Goal: Transaction & Acquisition: Subscribe to service/newsletter

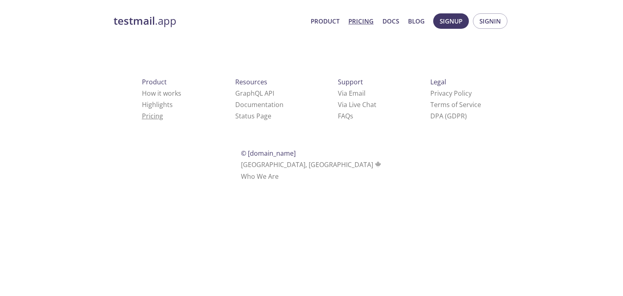
click at [142, 112] on link "Pricing" at bounding box center [152, 115] width 21 height 9
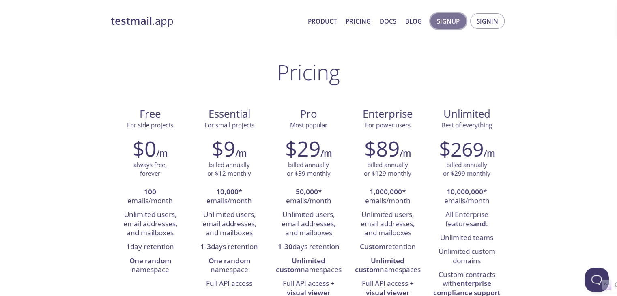
click at [441, 24] on span "Signup" at bounding box center [448, 21] width 23 height 11
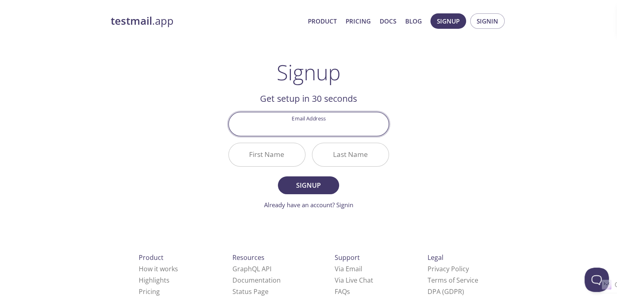
type input "k"
type input "dheenakrishna333@gmail.com"
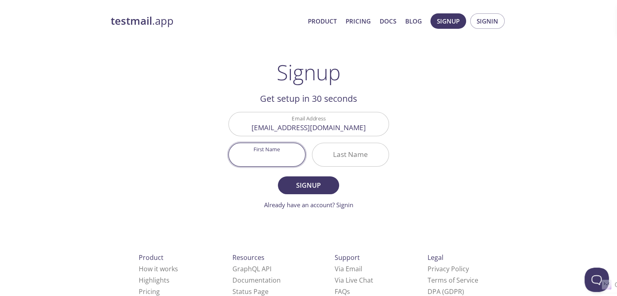
click at [261, 161] on input "First Name" at bounding box center [267, 154] width 76 height 23
type input "Dheena"
click at [334, 162] on input "Last Name" at bounding box center [350, 154] width 76 height 23
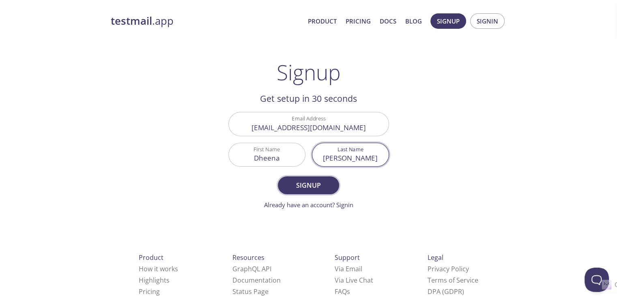
type input "dhayalan"
click at [319, 184] on span "Signup" at bounding box center [308, 185] width 43 height 11
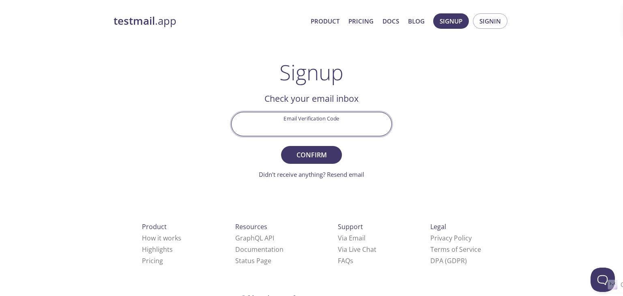
click at [319, 131] on input "Email Verification Code" at bounding box center [311, 123] width 160 height 23
type input "95P59SH"
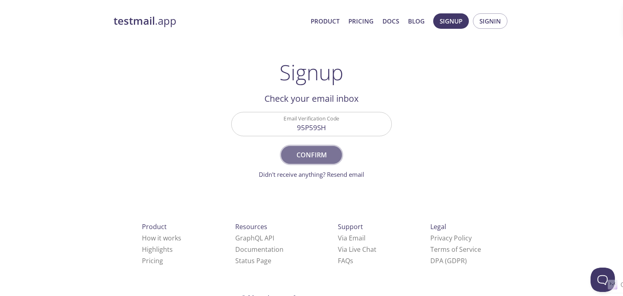
click at [313, 151] on span "Confirm" at bounding box center [311, 154] width 43 height 11
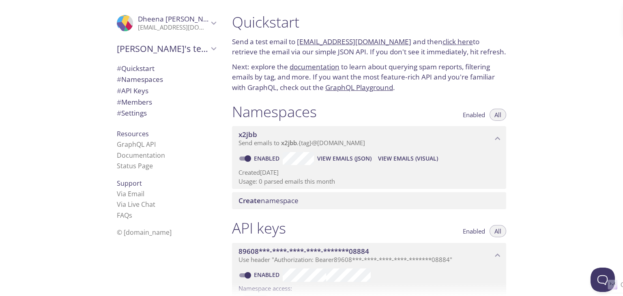
scroll to position [11, 0]
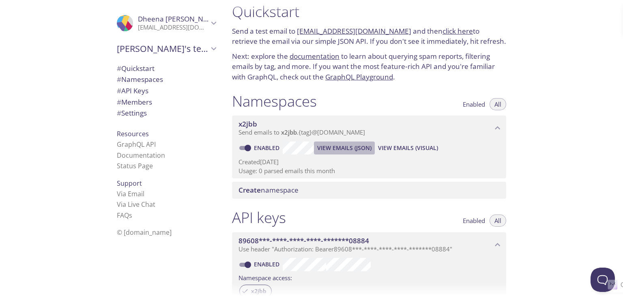
click at [314, 151] on button "View Emails (JSON)" at bounding box center [344, 147] width 61 height 13
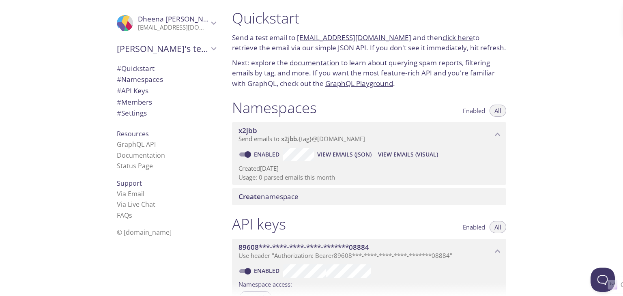
scroll to position [4, 0]
click at [334, 153] on span "View Emails (JSON)" at bounding box center [344, 154] width 54 height 10
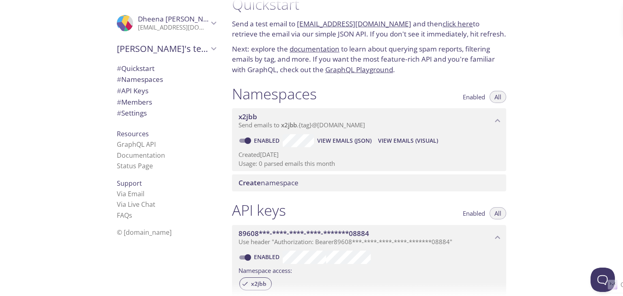
scroll to position [0, 0]
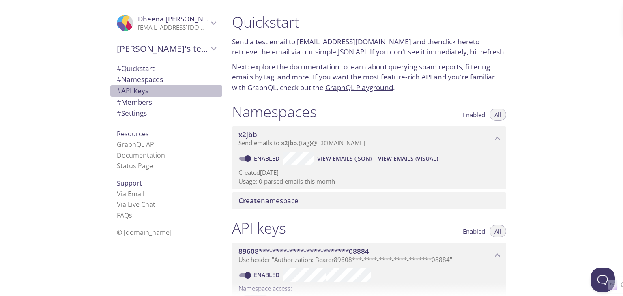
click at [210, 93] on div "# API Keys" at bounding box center [166, 90] width 112 height 11
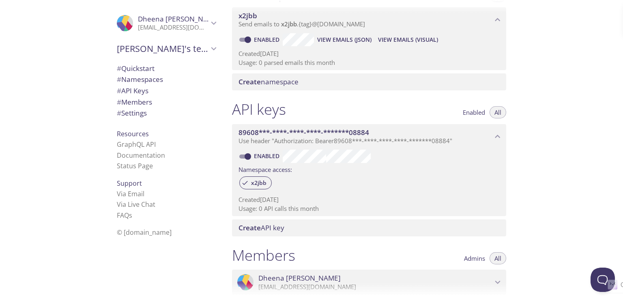
scroll to position [118, 0]
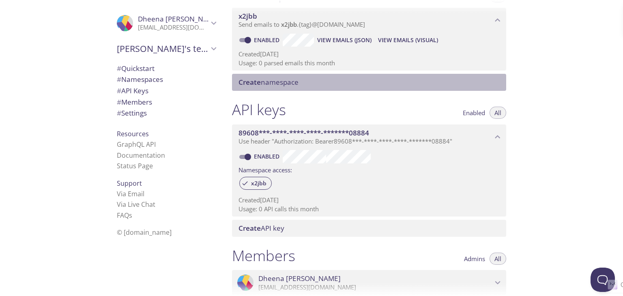
click at [297, 82] on span "Create namespace" at bounding box center [268, 81] width 60 height 9
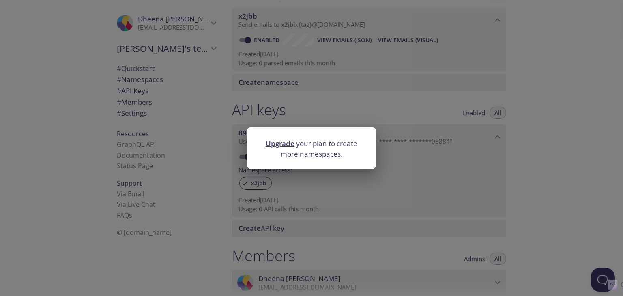
click at [313, 101] on div "Upgrade your plan to create more namespaces." at bounding box center [311, 148] width 623 height 296
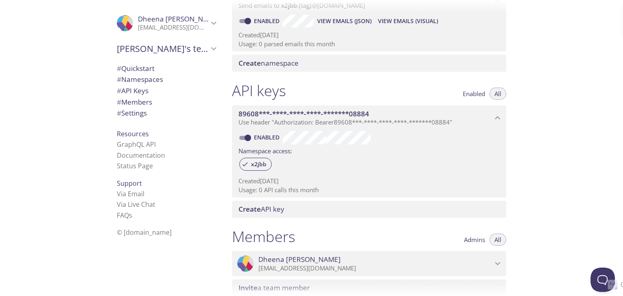
scroll to position [137, 0]
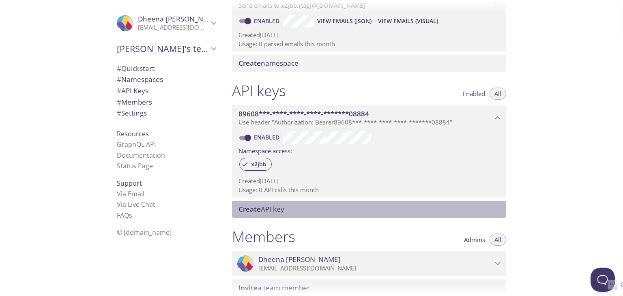
click at [313, 206] on span "Create API key" at bounding box center [370, 209] width 264 height 9
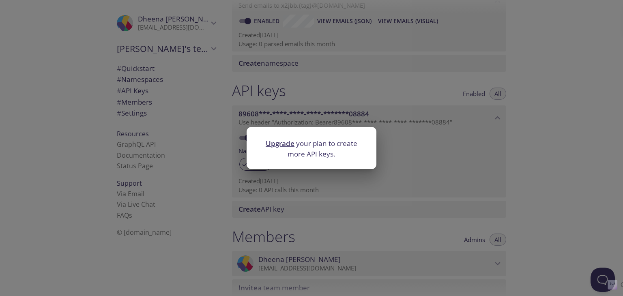
click at [317, 201] on div "Upgrade your plan to create more API keys." at bounding box center [311, 148] width 623 height 296
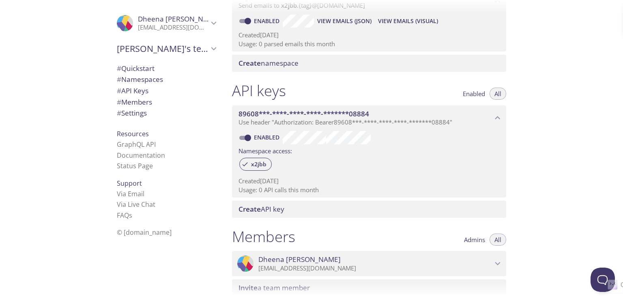
scroll to position [101, 0]
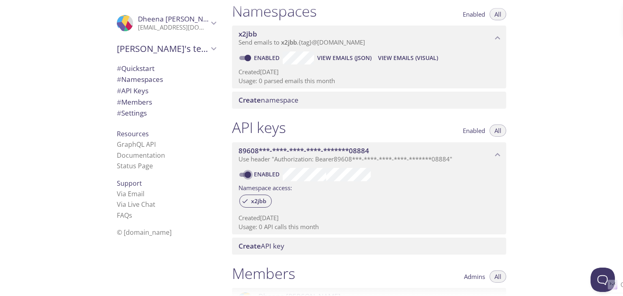
click at [247, 172] on input "Enabled" at bounding box center [247, 175] width 29 height 10
click at [247, 172] on input "Disabled" at bounding box center [241, 175] width 29 height 10
checkbox input "true"
click at [127, 71] on span "# Quickstart" at bounding box center [136, 68] width 38 height 9
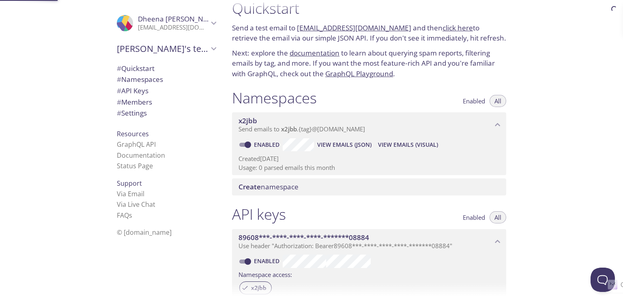
scroll to position [13, 0]
click at [442, 30] on link "click here" at bounding box center [457, 28] width 30 height 9
drag, startPoint x: 396, startPoint y: 29, endPoint x: 298, endPoint y: 28, distance: 97.3
click at [298, 28] on p "Send a test email to x2jbb.test@inbox.testmail.app and then click here to retri…" at bounding box center [369, 34] width 274 height 21
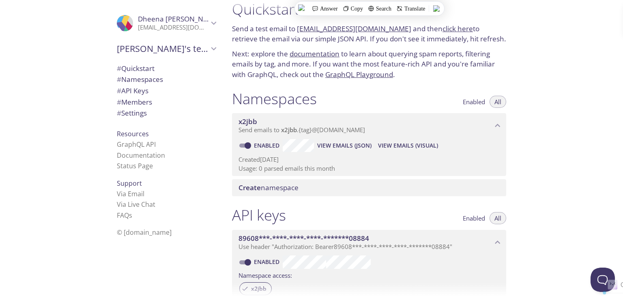
copy link "x2jbb.test@inbox.testmail.app"
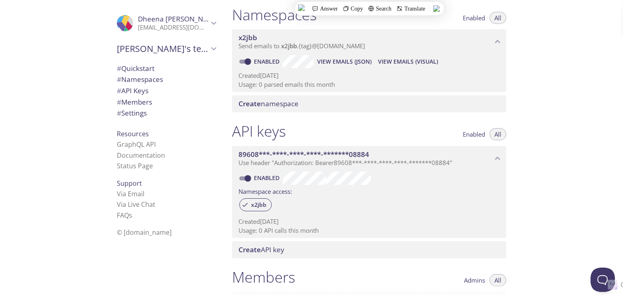
scroll to position [0, 0]
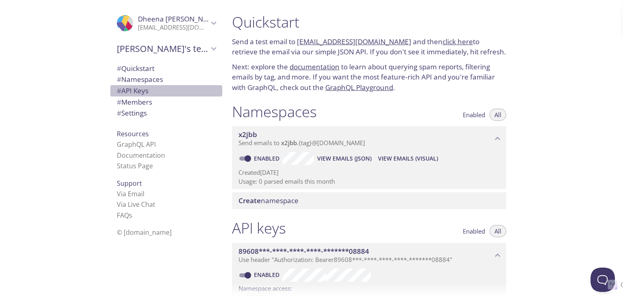
click at [131, 94] on span "# API Keys" at bounding box center [133, 90] width 32 height 9
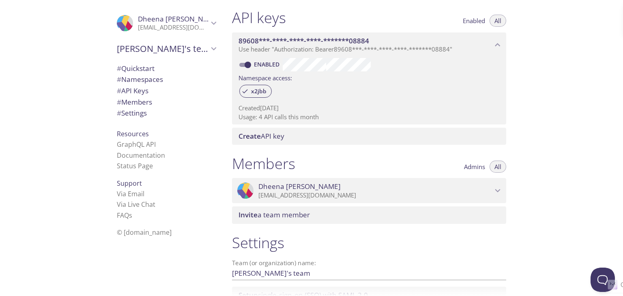
scroll to position [219, 0]
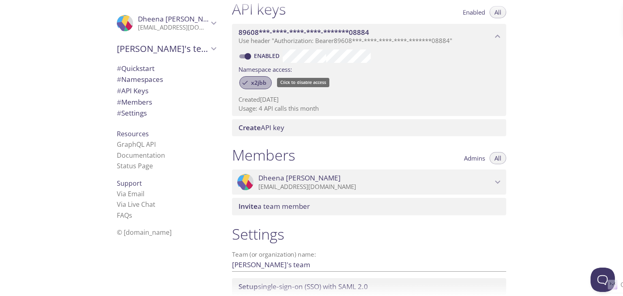
click at [261, 84] on span "x2jbb" at bounding box center [258, 82] width 25 height 7
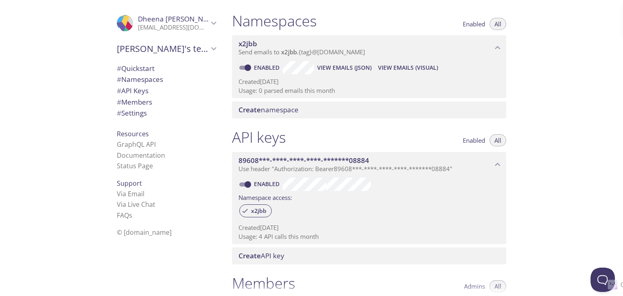
scroll to position [92, 0]
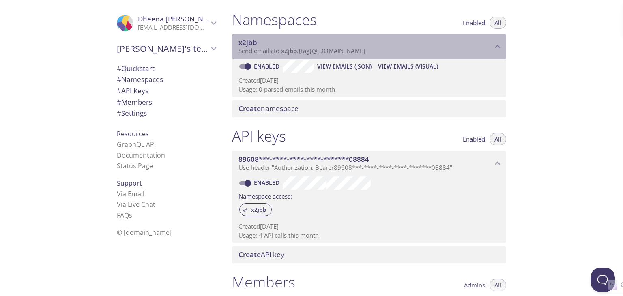
click at [365, 54] on span "Send emails to x2jbb . {tag} @inbox.testmail.app" at bounding box center [301, 51] width 126 height 8
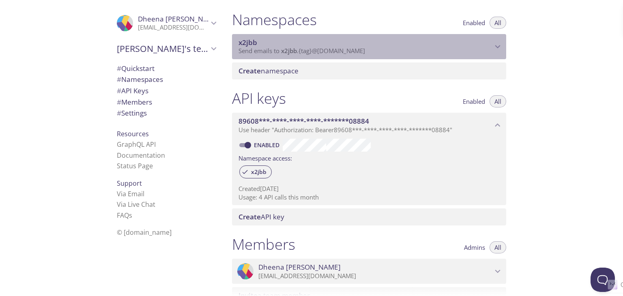
click at [365, 54] on span "Send emails to x2jbb . {tag} @inbox.testmail.app" at bounding box center [301, 51] width 126 height 8
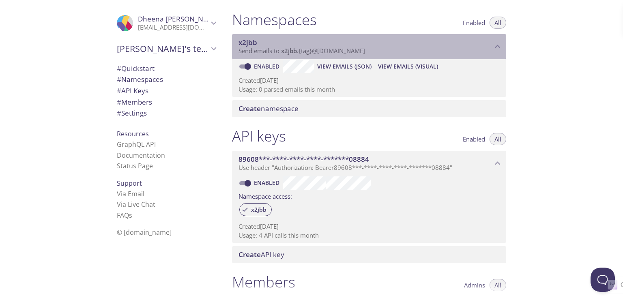
drag, startPoint x: 379, startPoint y: 49, endPoint x: 326, endPoint y: 49, distance: 53.1
click at [326, 49] on p "Send emails to x2jbb . {tag} @inbox.testmail.app" at bounding box center [365, 51] width 254 height 8
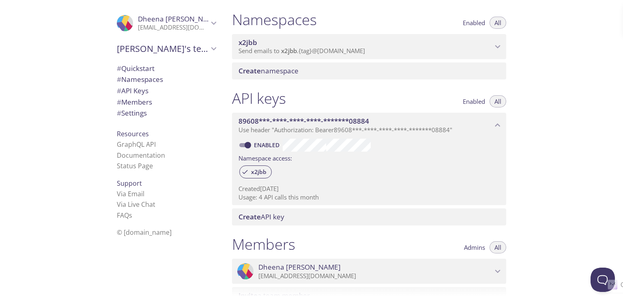
click at [326, 49] on span "Send emails to x2jbb . {tag} @inbox.testmail.app" at bounding box center [301, 51] width 126 height 8
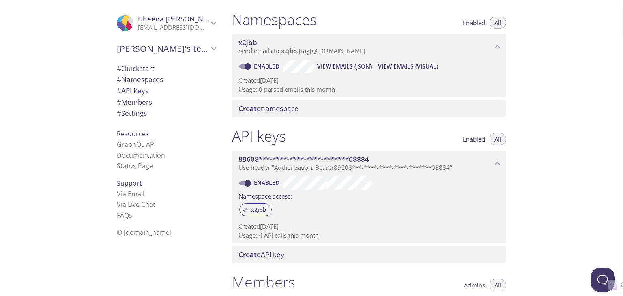
drag, startPoint x: 326, startPoint y: 49, endPoint x: 295, endPoint y: 43, distance: 31.4
click at [295, 43] on span "x2jbb" at bounding box center [365, 42] width 254 height 9
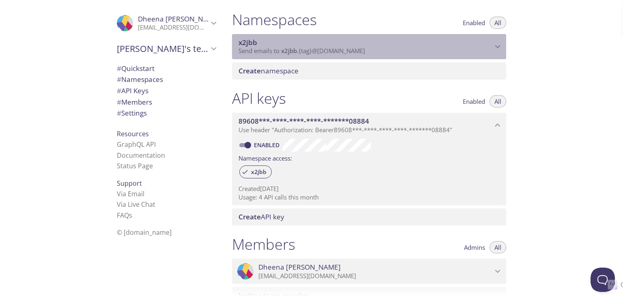
click at [295, 43] on span "x2jbb" at bounding box center [365, 42] width 254 height 9
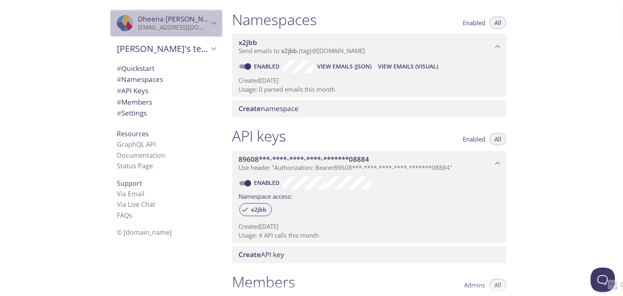
click at [208, 24] on icon "Dheena dhayalan" at bounding box center [213, 23] width 11 height 11
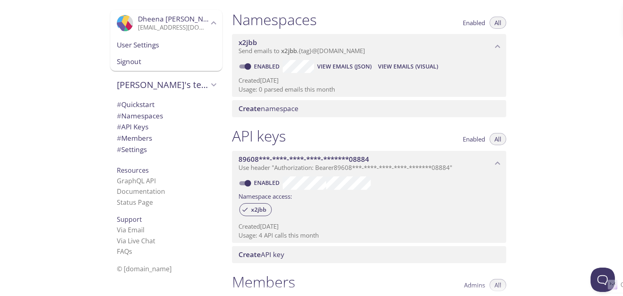
click at [134, 41] on span "User Settings" at bounding box center [166, 45] width 99 height 11
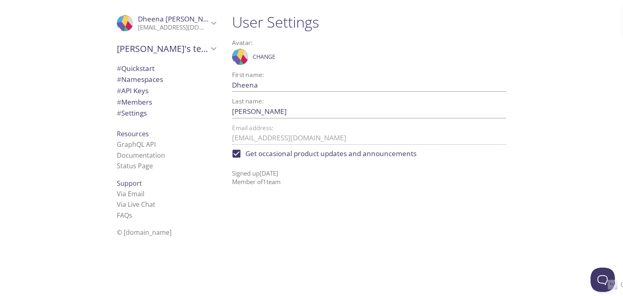
click at [122, 184] on span "Support" at bounding box center [129, 183] width 25 height 9
click at [130, 113] on span "# Settings" at bounding box center [132, 112] width 30 height 9
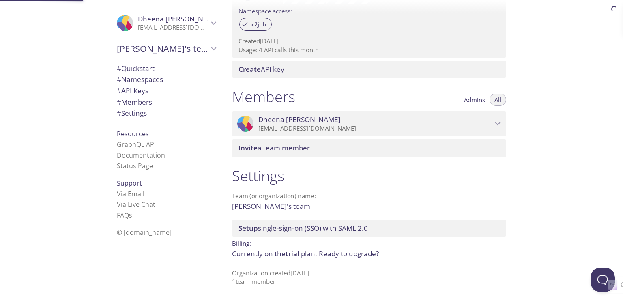
scroll to position [281, 0]
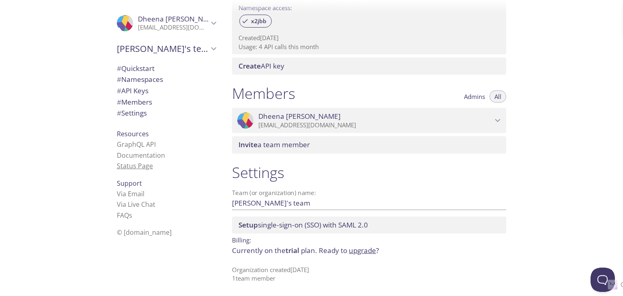
click at [126, 167] on link "Status Page" at bounding box center [135, 165] width 36 height 9
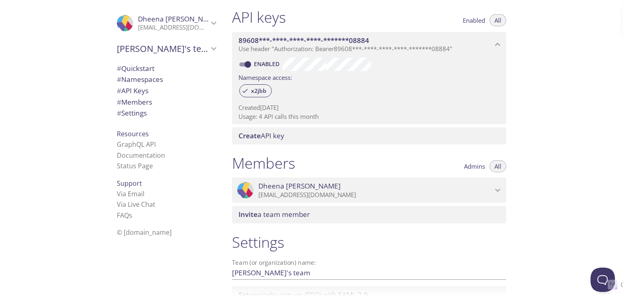
scroll to position [211, 0]
click at [259, 93] on span "x2jbb" at bounding box center [258, 90] width 25 height 7
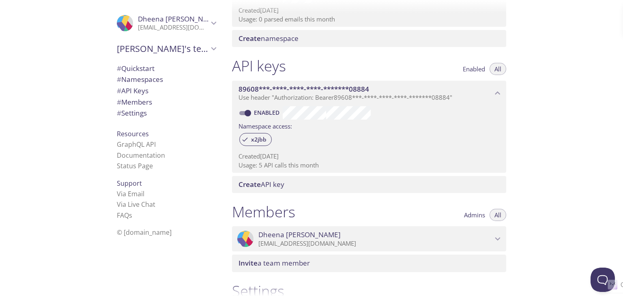
scroll to position [281, 0]
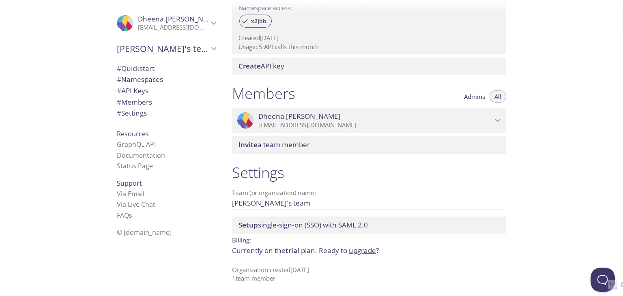
click at [269, 47] on p "Usage: 5 API calls this month" at bounding box center [368, 47] width 261 height 9
click at [142, 71] on span "# Quickstart" at bounding box center [136, 68] width 38 height 9
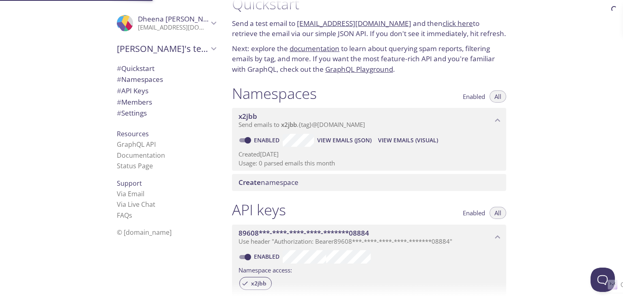
scroll to position [13, 0]
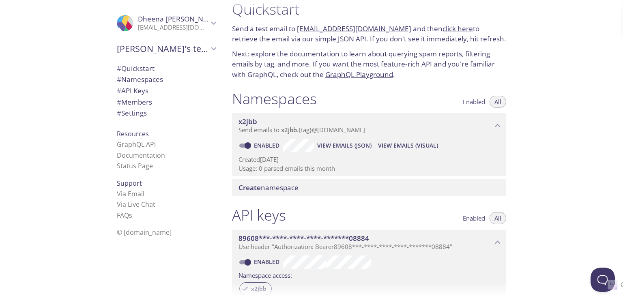
click at [442, 28] on link "click here" at bounding box center [457, 28] width 30 height 9
